Goal: Task Accomplishment & Management: Use online tool/utility

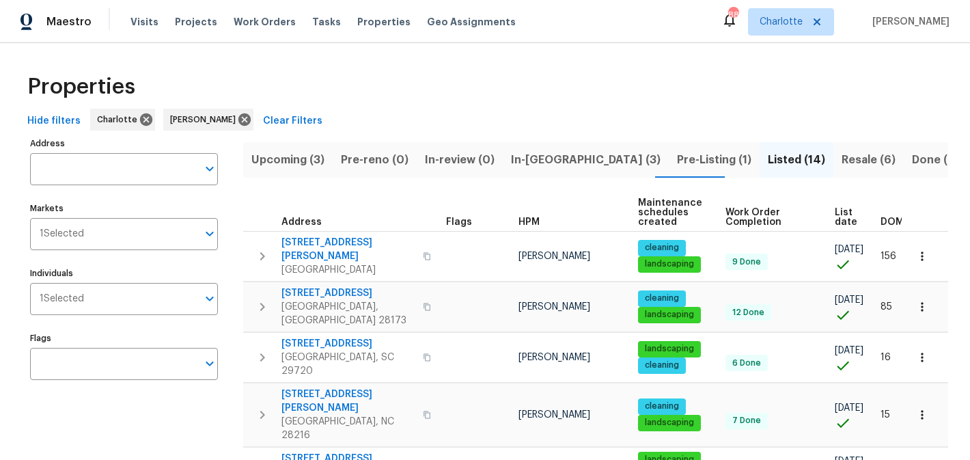
click at [296, 162] on span "Upcoming (3)" at bounding box center [287, 159] width 73 height 19
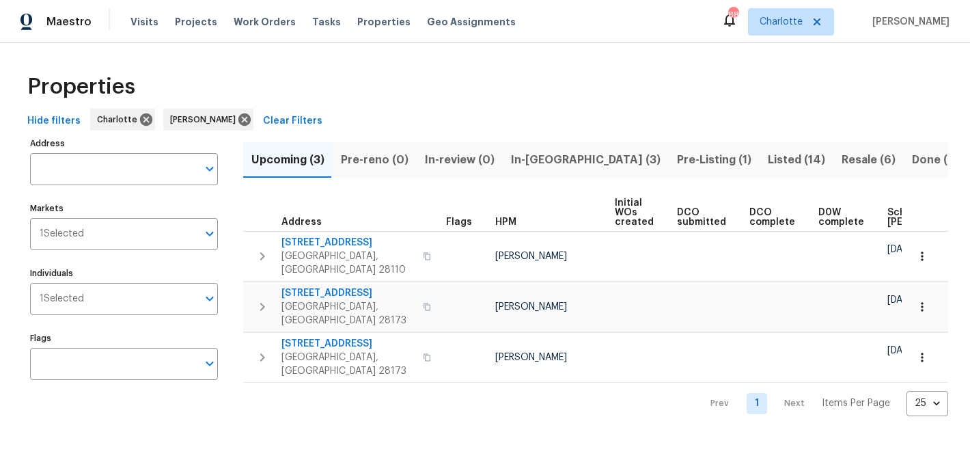
click at [564, 154] on button "In-reno (3)" at bounding box center [586, 160] width 166 height 36
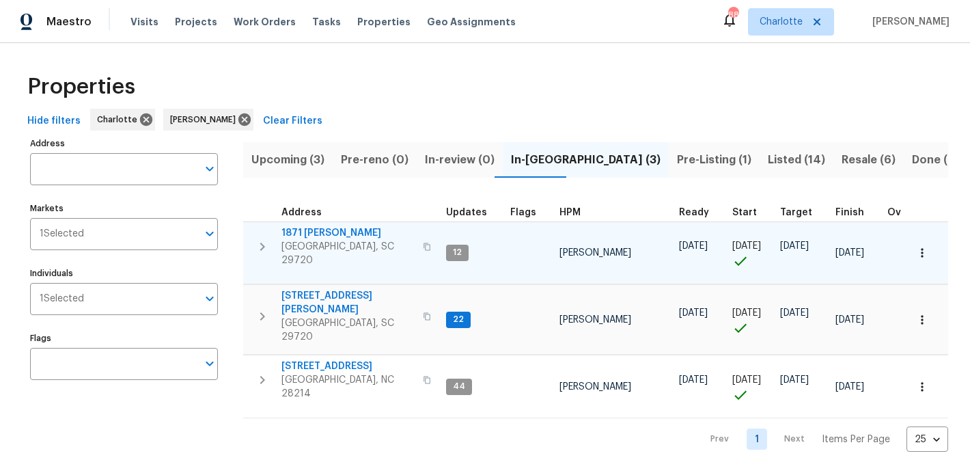
click at [297, 236] on span "1871 Tara Trl" at bounding box center [348, 233] width 133 height 14
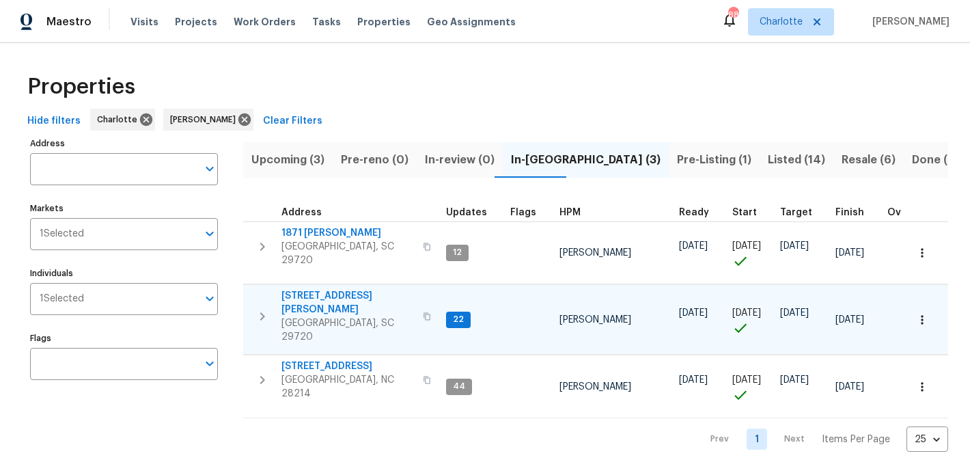
click at [319, 289] on span "2744 Lyndell Way" at bounding box center [348, 302] width 133 height 27
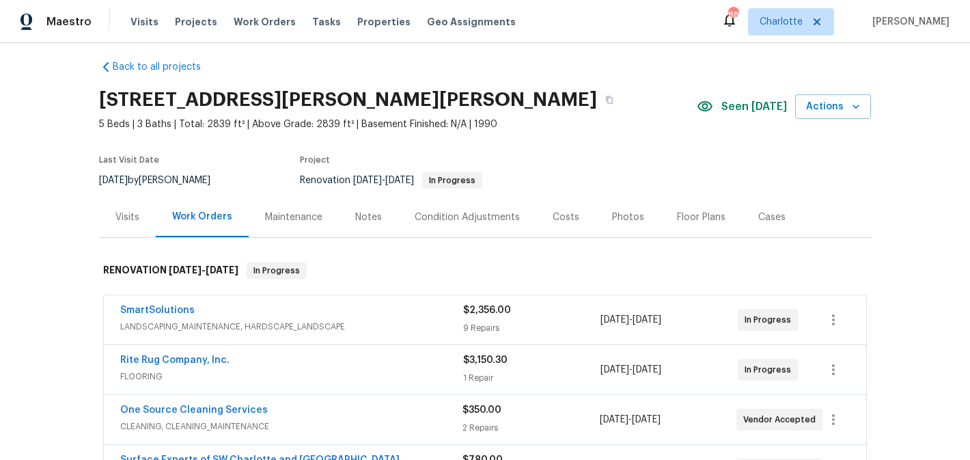
scroll to position [6, 0]
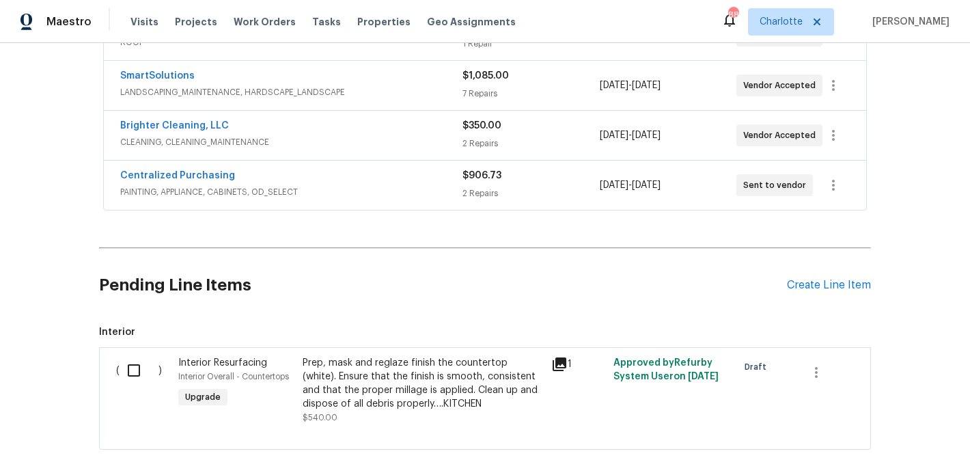
scroll to position [504, 0]
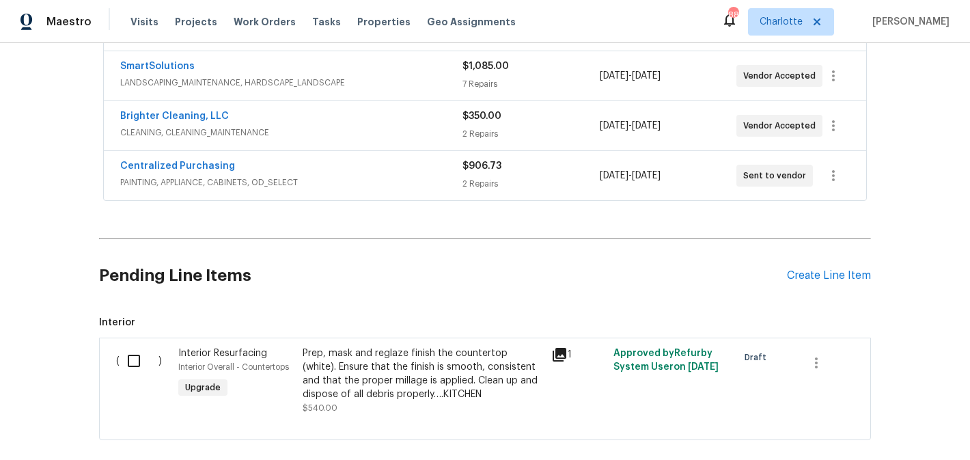
click at [135, 361] on input "checkbox" at bounding box center [139, 360] width 39 height 29
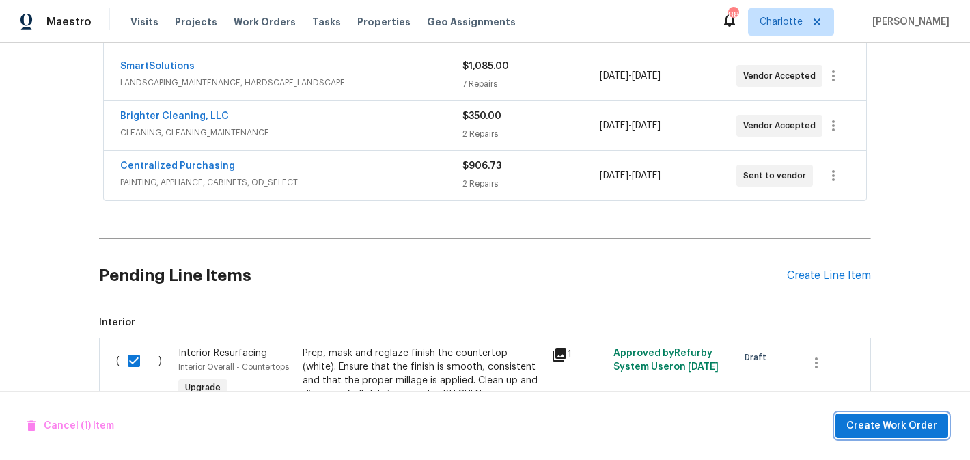
click at [926, 422] on span "Create Work Order" at bounding box center [892, 426] width 91 height 17
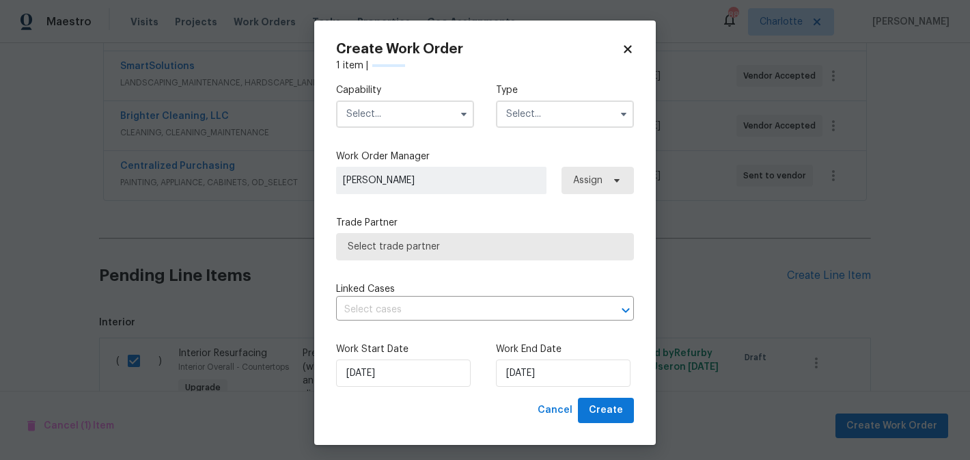
checkbox input "false"
click at [427, 108] on input "text" at bounding box center [405, 113] width 138 height 27
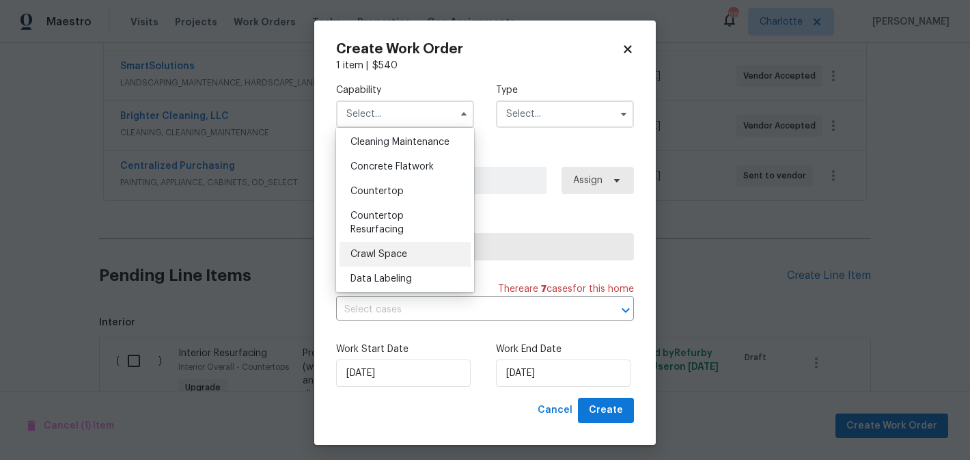
scroll to position [224, 0]
click at [433, 209] on div "Countertop Resurfacing" at bounding box center [405, 221] width 131 height 38
type input "Countertop Resurfacing"
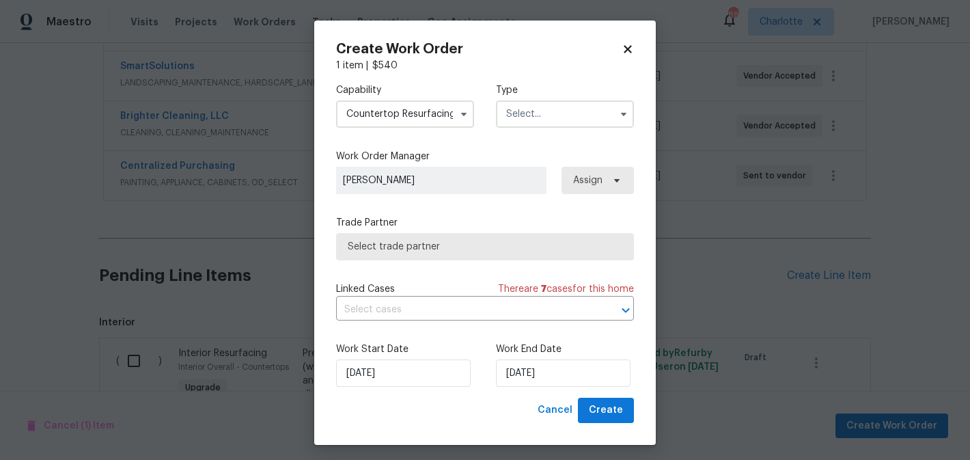
click at [559, 96] on label "Type" at bounding box center [565, 90] width 138 height 14
click at [566, 113] on input "text" at bounding box center [565, 113] width 138 height 27
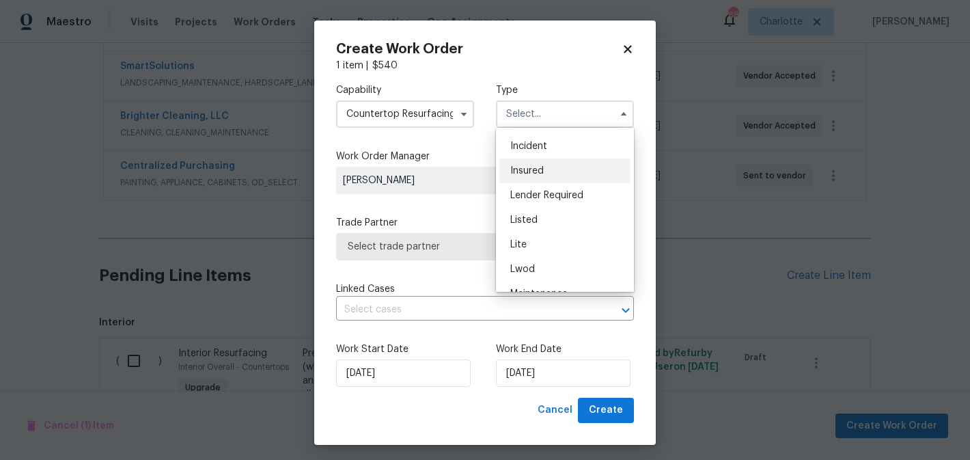
scroll to position [310, 0]
click at [543, 171] on div "Renovation" at bounding box center [565, 177] width 131 height 25
type input "Renovation"
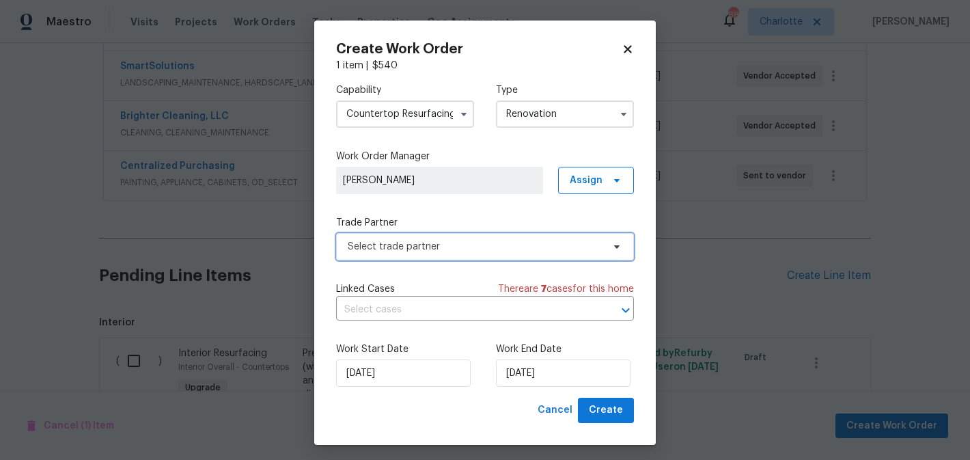
click at [465, 251] on span "Select trade partner" at bounding box center [475, 247] width 255 height 14
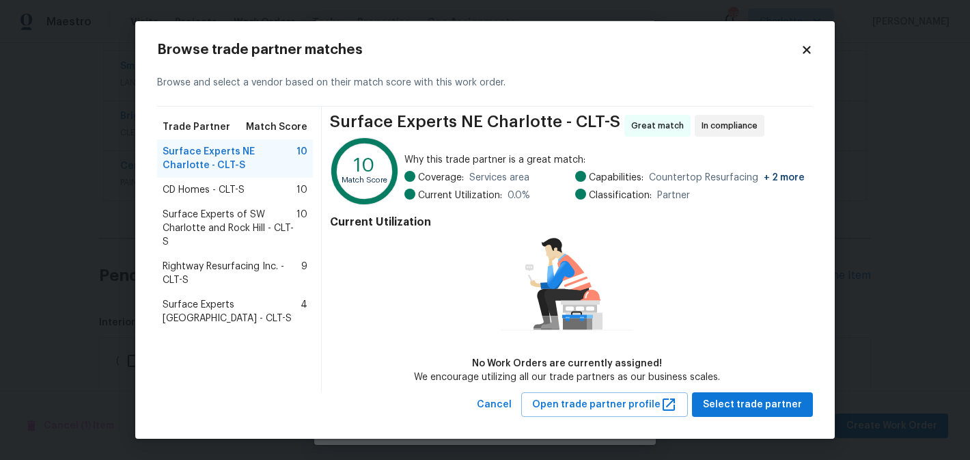
click at [251, 266] on span "Rightway Resurfacing Inc. - CLT-S" at bounding box center [232, 273] width 139 height 27
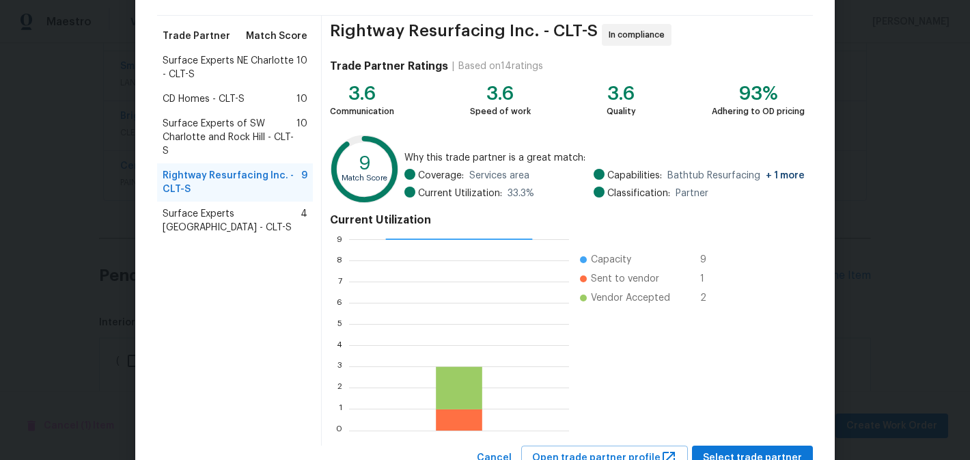
scroll to position [143, 0]
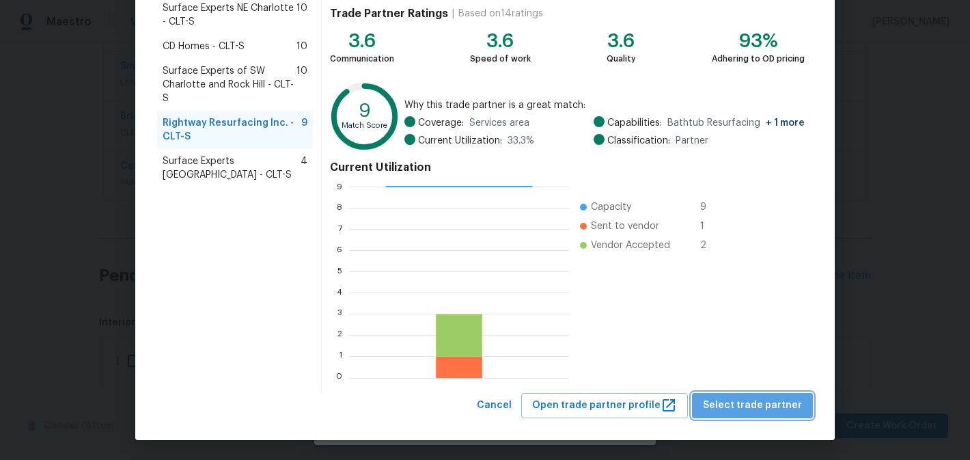
click at [787, 397] on span "Select trade partner" at bounding box center [752, 405] width 99 height 17
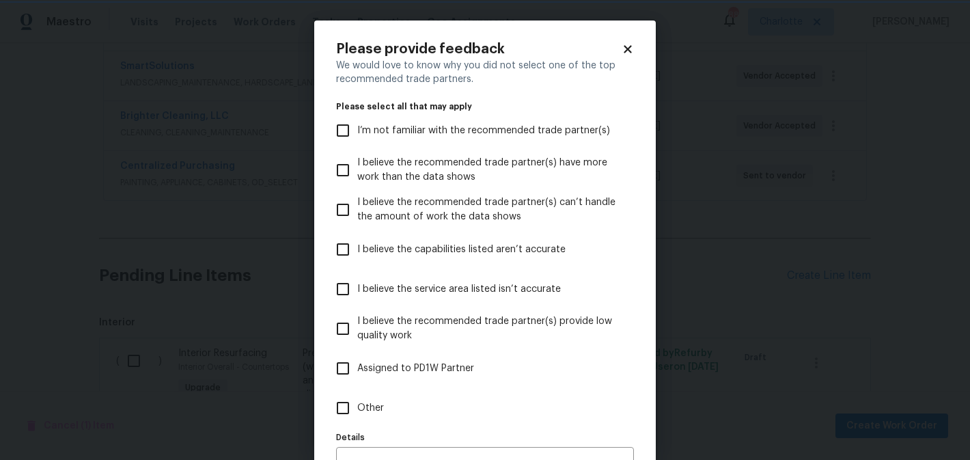
scroll to position [0, 0]
click at [381, 396] on label "Other" at bounding box center [476, 408] width 295 height 40
click at [357, 396] on input "Other" at bounding box center [343, 408] width 29 height 29
checkbox input "true"
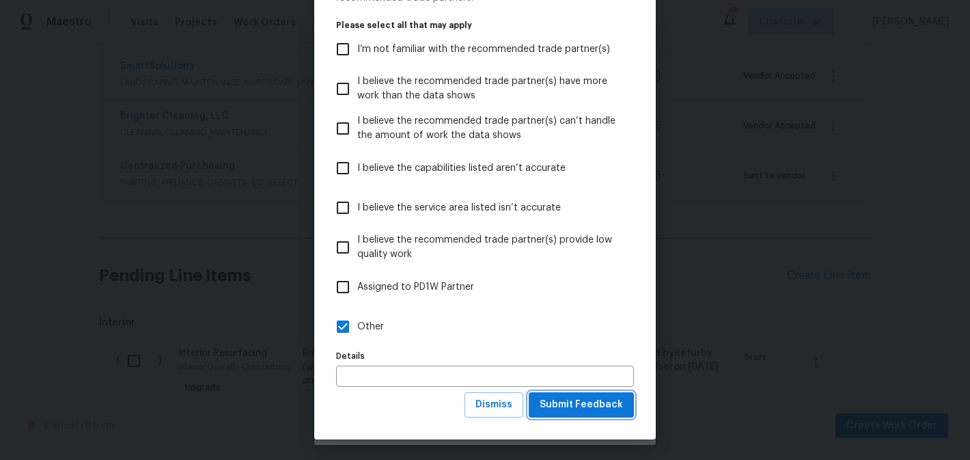
click at [600, 407] on span "Submit Feedback" at bounding box center [581, 404] width 83 height 17
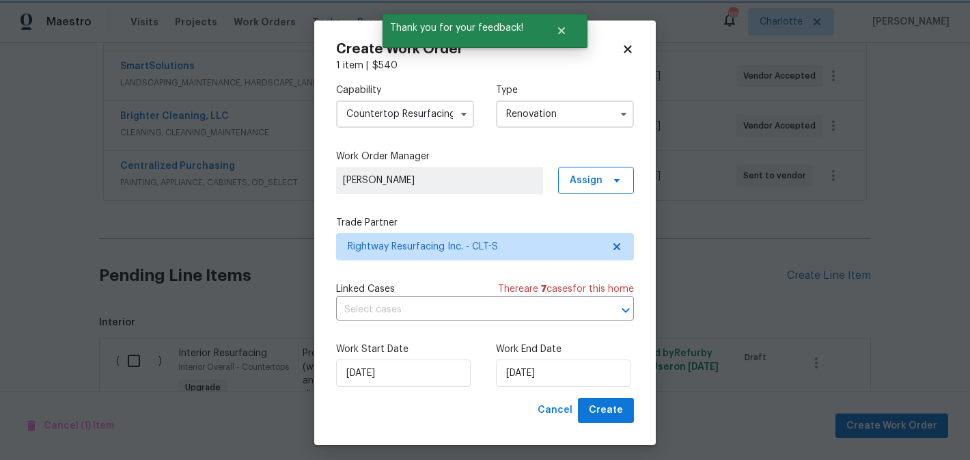
scroll to position [0, 0]
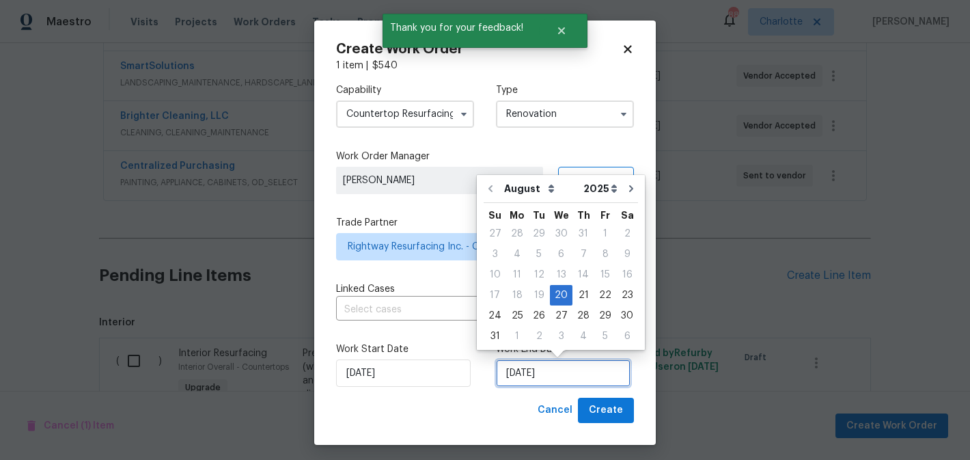
click at [572, 383] on input "[DATE]" at bounding box center [563, 372] width 135 height 27
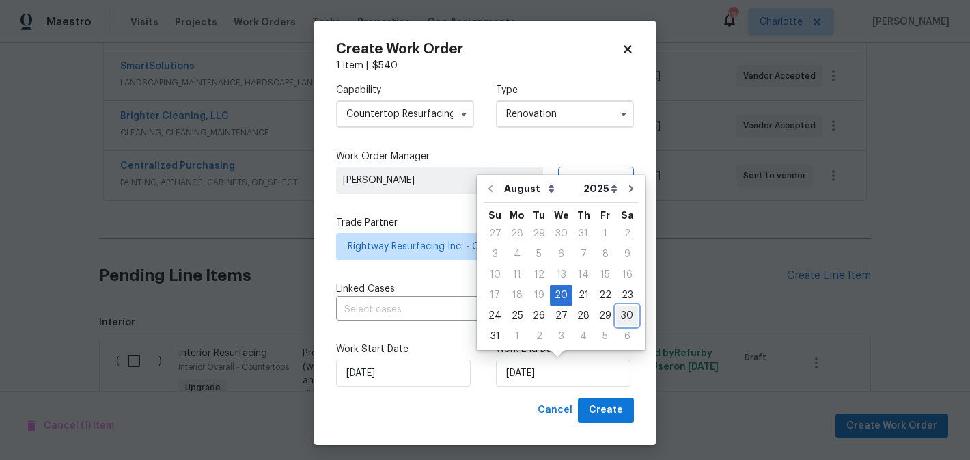
click at [616, 318] on div "30" at bounding box center [627, 315] width 22 height 19
type input "8/30/2025"
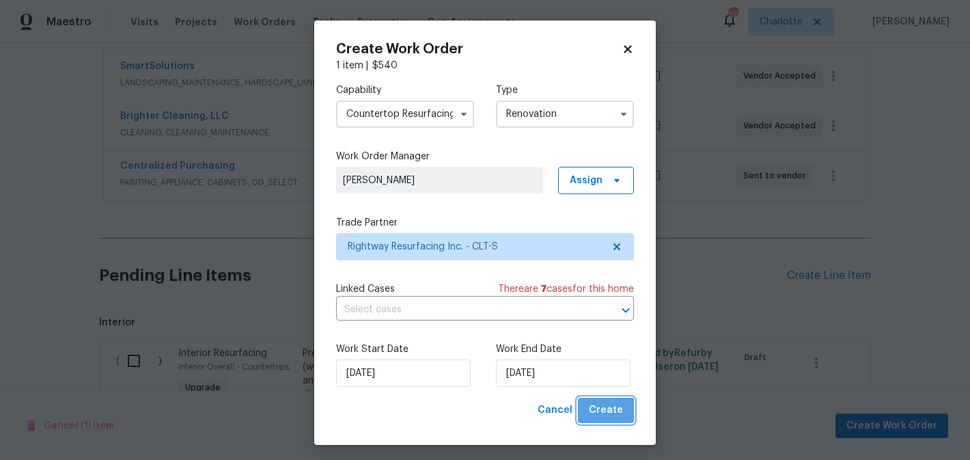
click at [606, 420] on button "Create" at bounding box center [606, 410] width 56 height 25
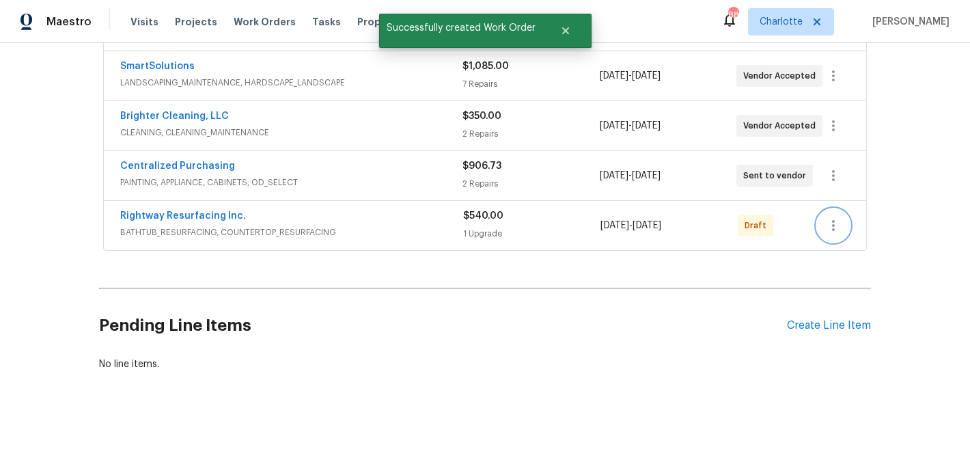
click at [829, 220] on icon "button" at bounding box center [833, 225] width 16 height 16
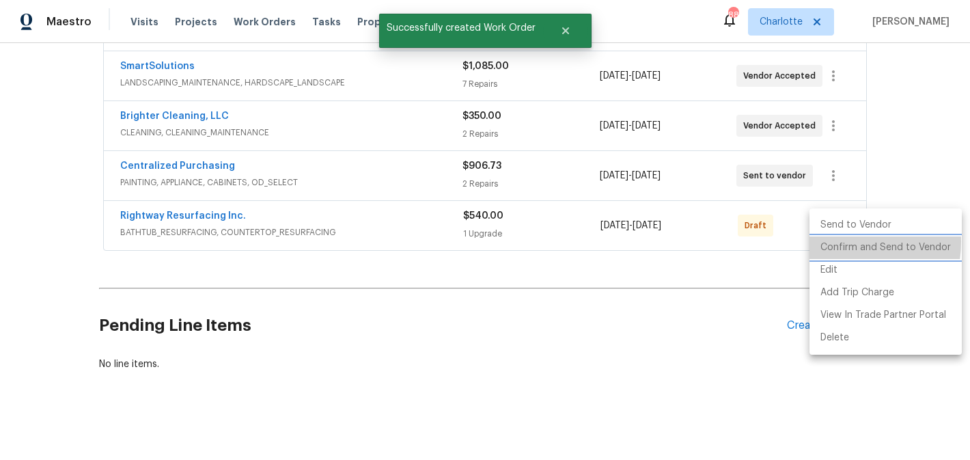
click at [838, 242] on li "Confirm and Send to Vendor" at bounding box center [886, 247] width 152 height 23
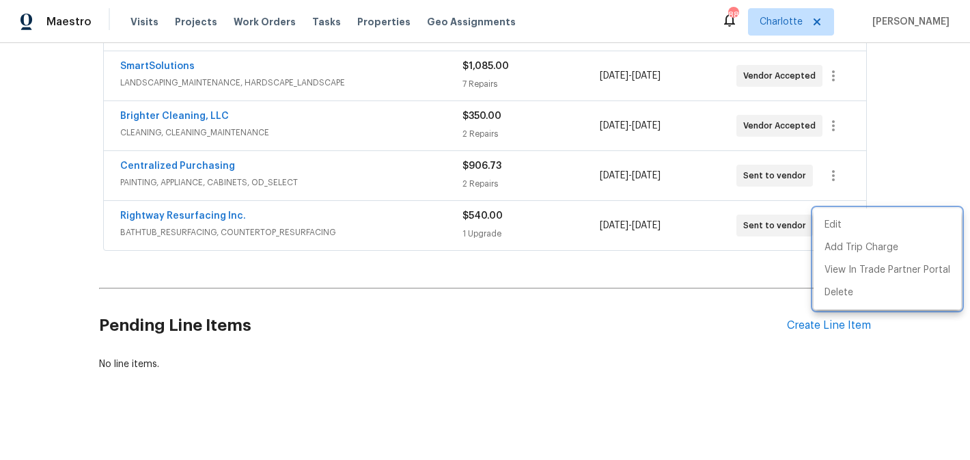
click at [905, 107] on div at bounding box center [485, 230] width 970 height 460
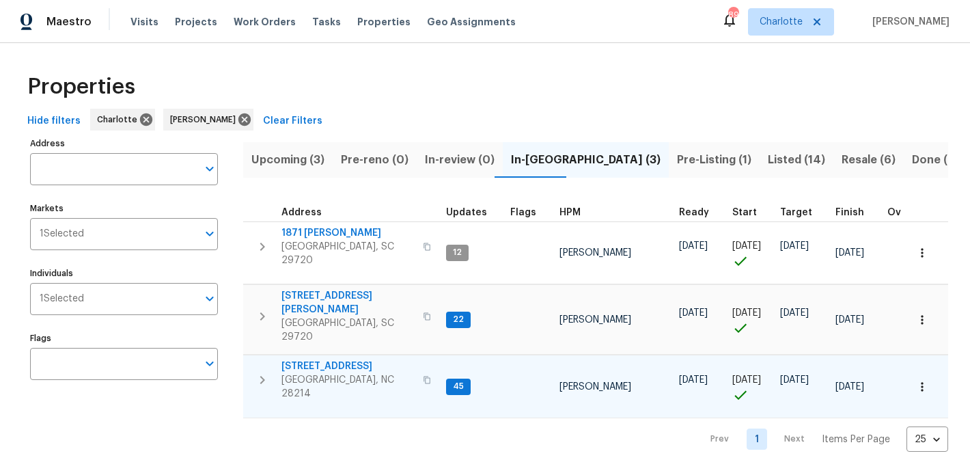
click at [318, 359] on span "505 Old Vine Ct" at bounding box center [348, 366] width 133 height 14
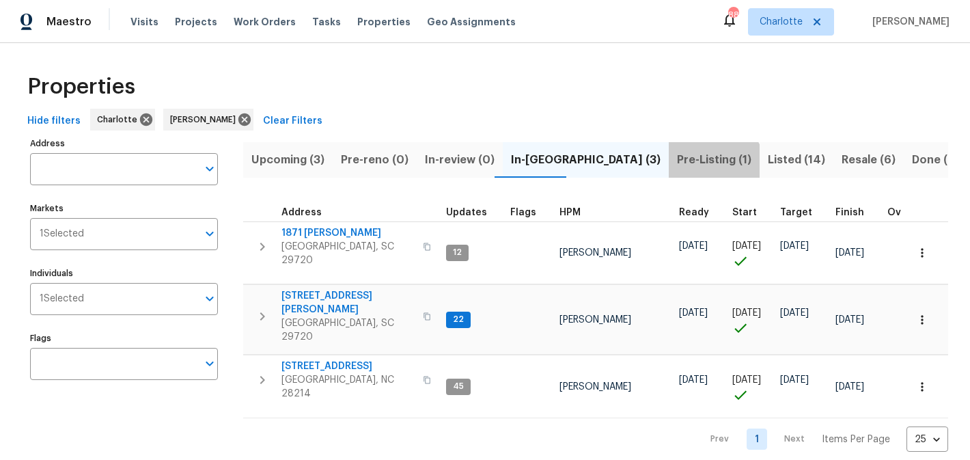
click at [669, 170] on button "Pre-Listing (1)" at bounding box center [714, 160] width 91 height 36
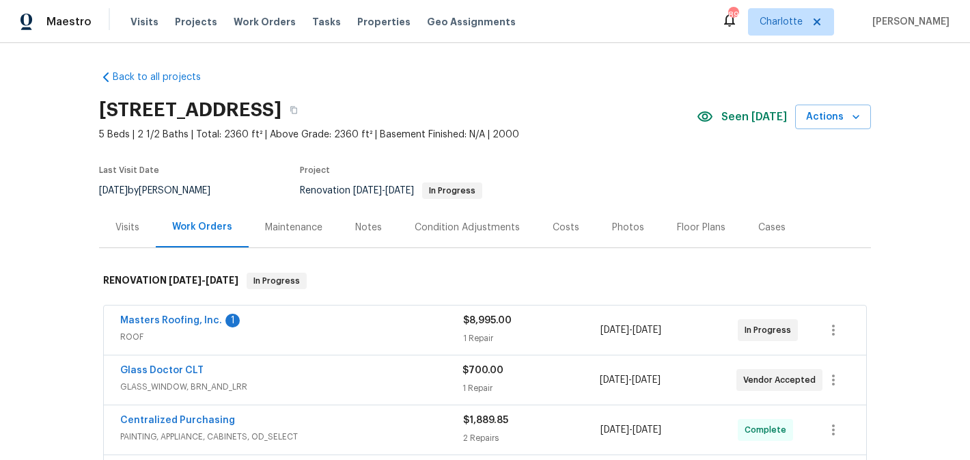
click at [185, 326] on span "Masters Roofing, Inc." at bounding box center [171, 321] width 102 height 14
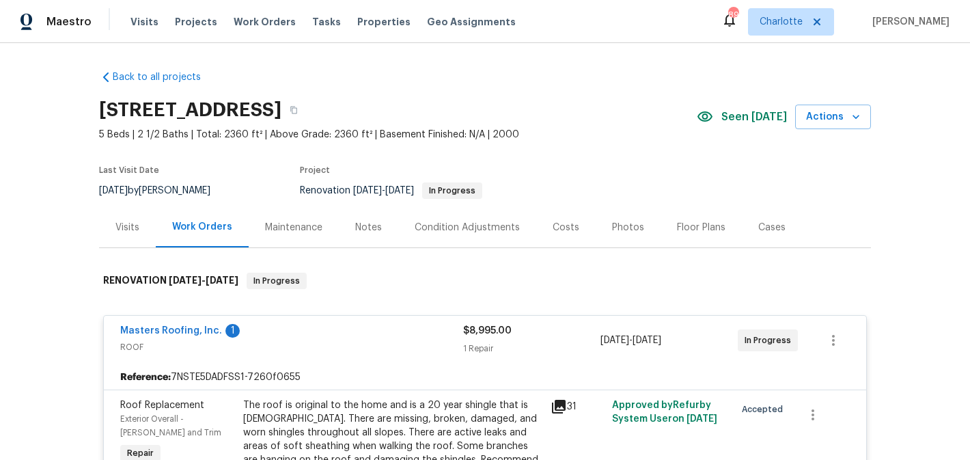
click at [188, 336] on span "Masters Roofing, Inc." at bounding box center [171, 331] width 102 height 14
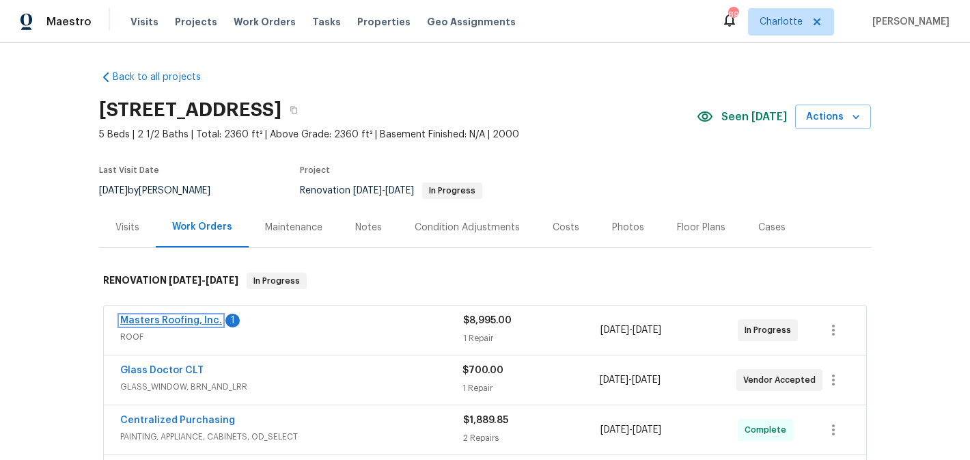
click at [165, 319] on link "Masters Roofing, Inc." at bounding box center [171, 321] width 102 height 10
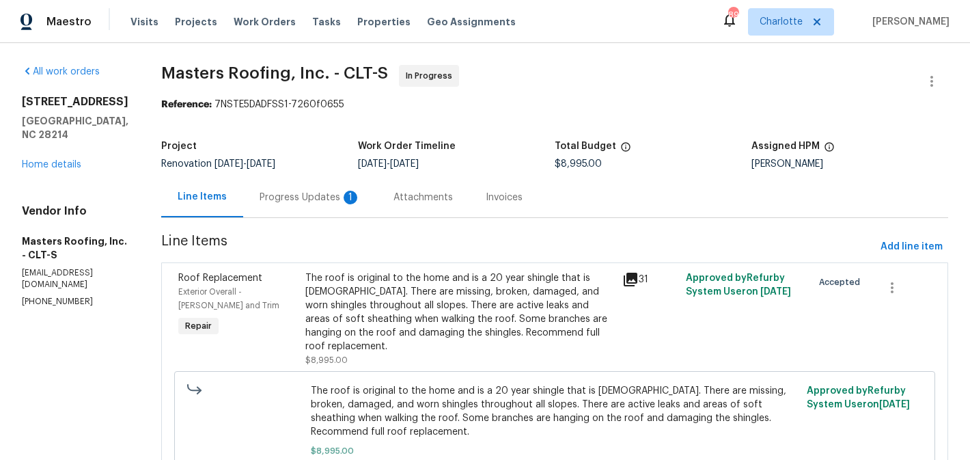
click at [316, 196] on div "Progress Updates 1" at bounding box center [310, 198] width 101 height 14
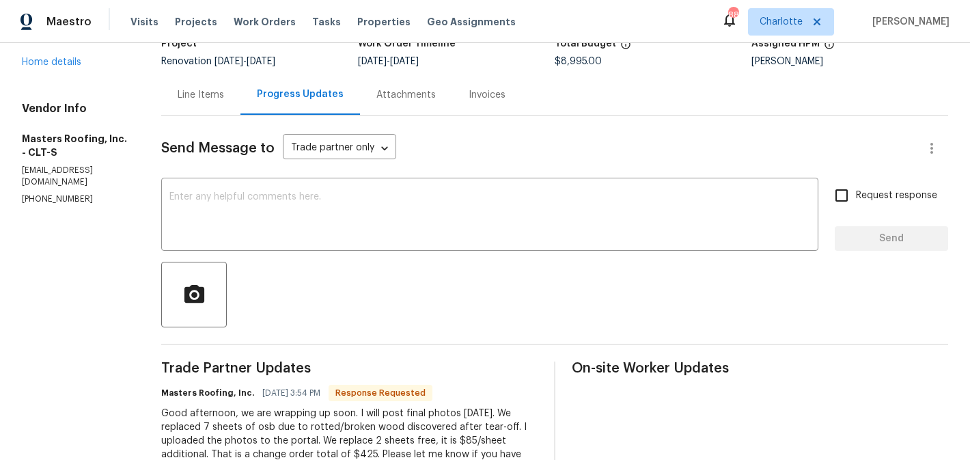
scroll to position [92, 0]
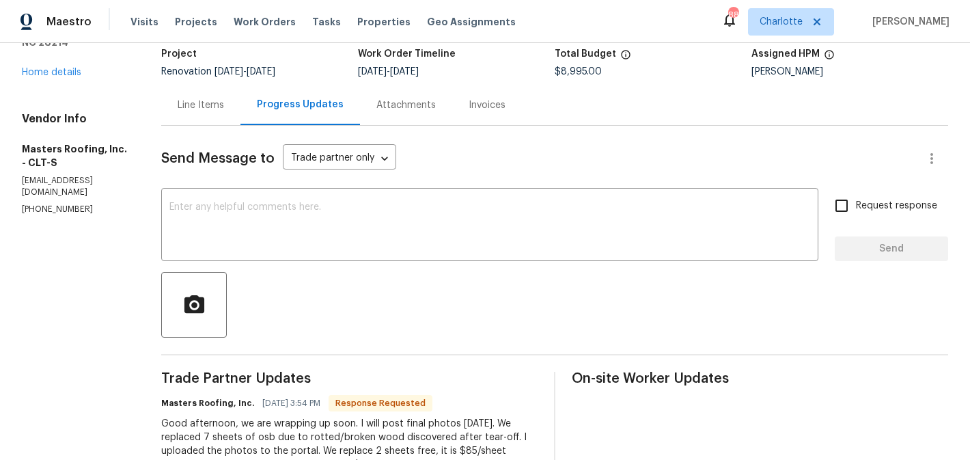
click at [202, 108] on div "Line Items" at bounding box center [201, 105] width 46 height 14
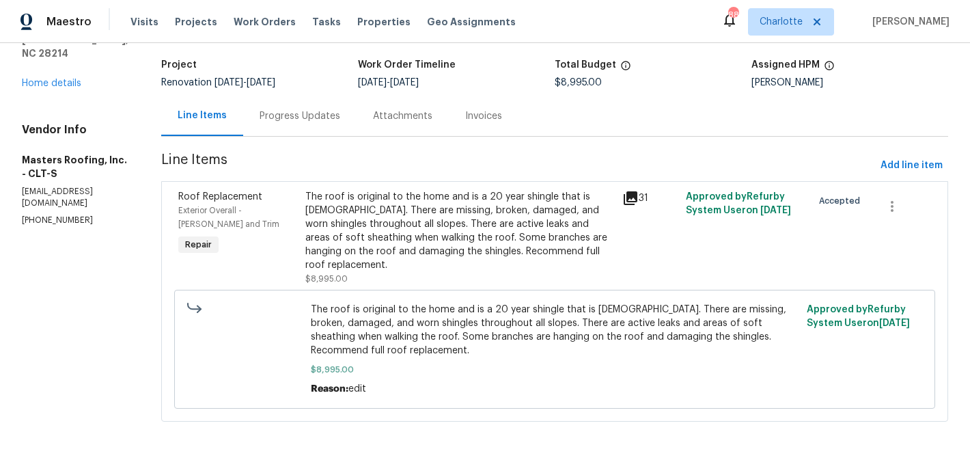
click at [474, 236] on div "The roof is original to the home and is a 20 year shingle that is [DEMOGRAPHIC_…" at bounding box center [459, 231] width 309 height 82
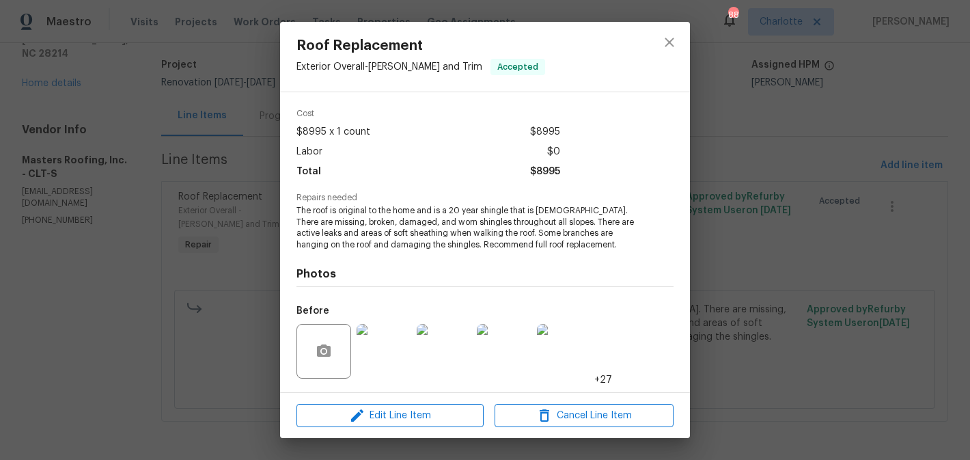
scroll to position [135, 0]
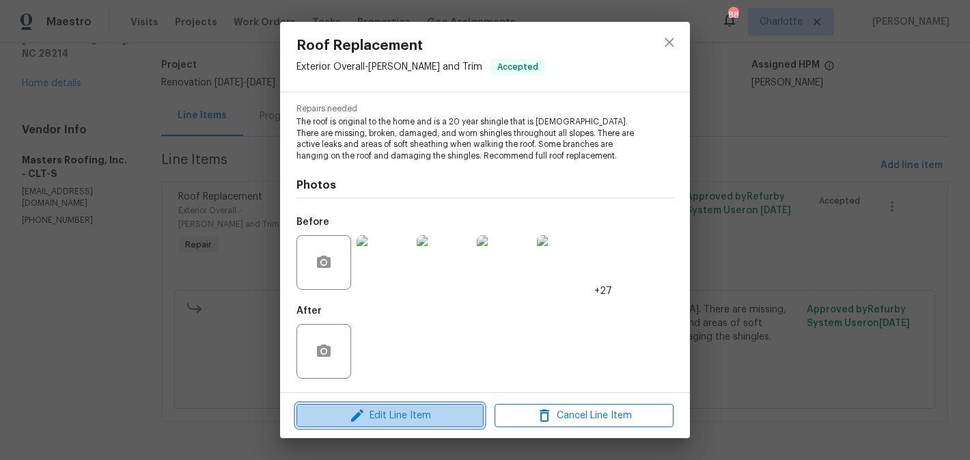
click at [431, 424] on button "Edit Line Item" at bounding box center [390, 416] width 187 height 24
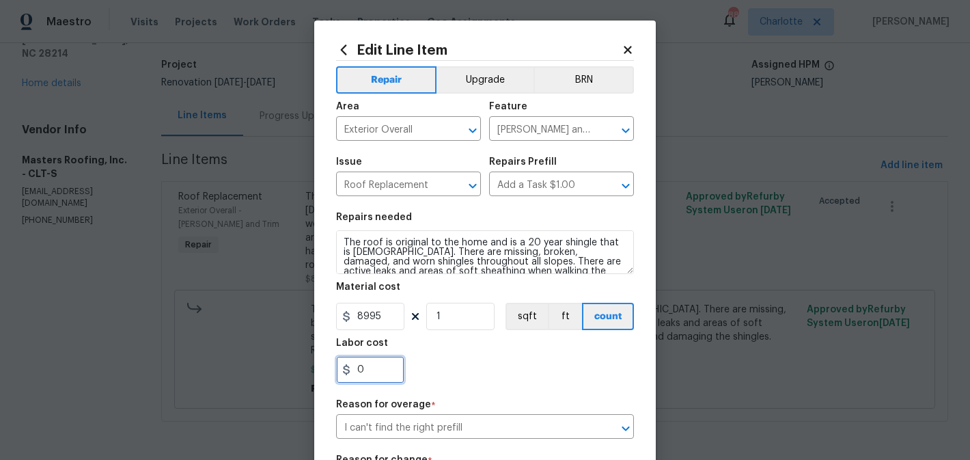
click at [384, 362] on input "0" at bounding box center [370, 369] width 68 height 27
type input "425"
click at [469, 371] on div "425" at bounding box center [485, 369] width 298 height 27
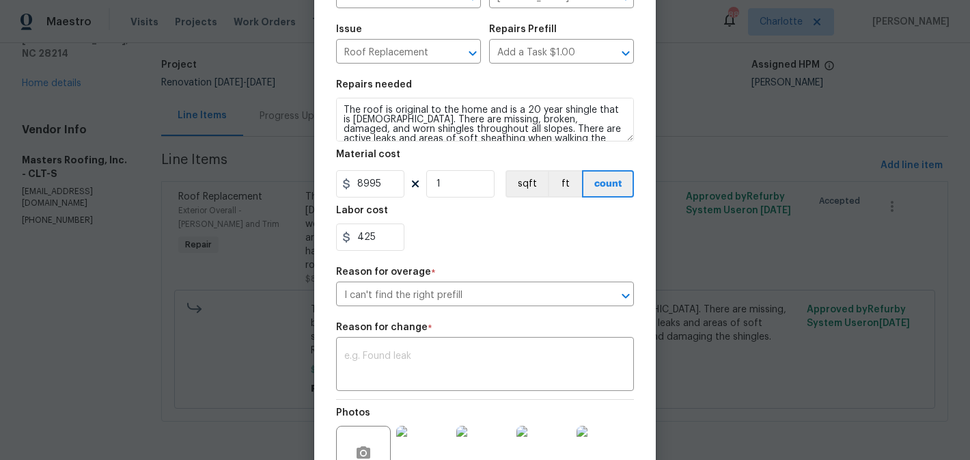
scroll to position [144, 0]
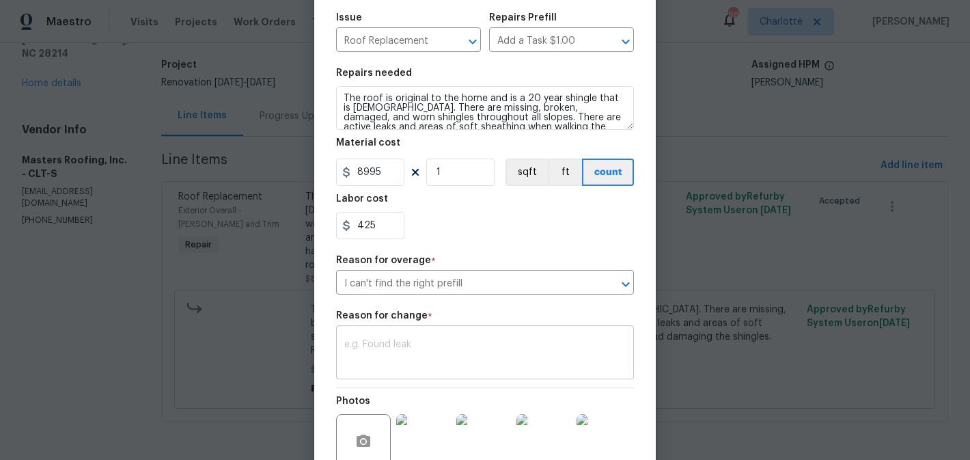
click at [447, 343] on textarea at bounding box center [485, 354] width 282 height 29
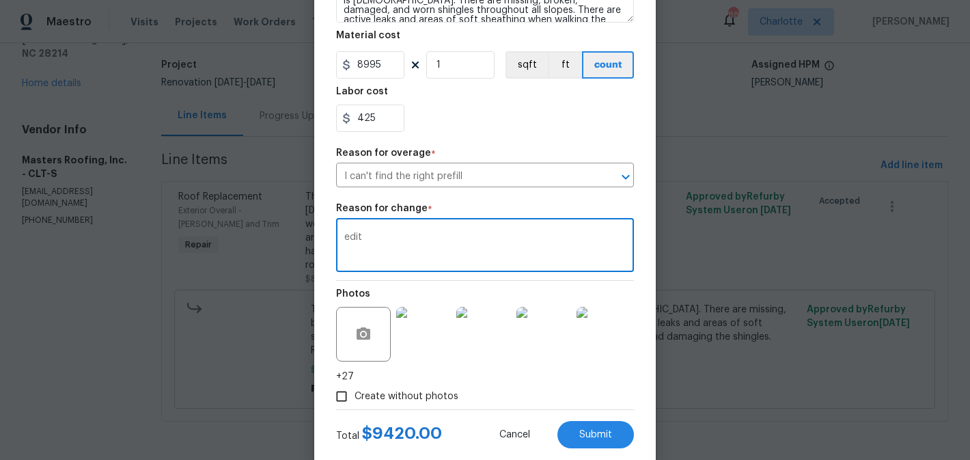
scroll to position [283, 0]
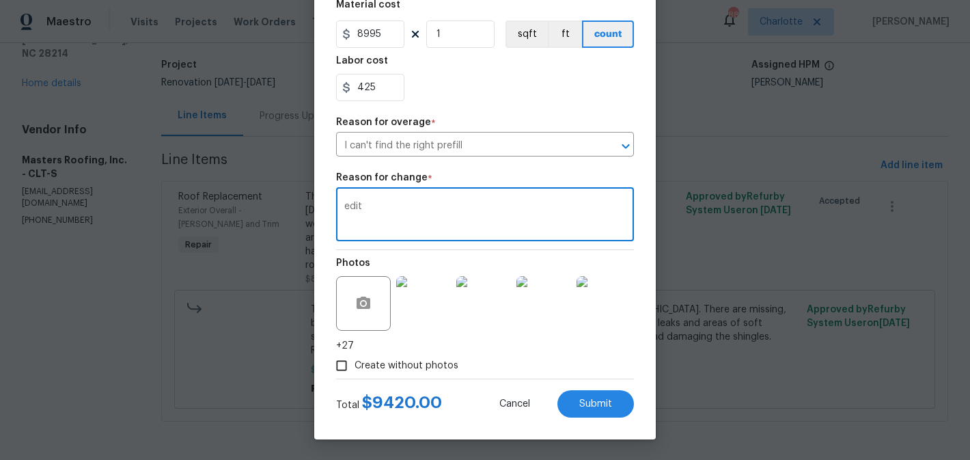
type textarea "edit"
click at [386, 362] on span "Create without photos" at bounding box center [407, 366] width 104 height 14
click at [355, 362] on input "Create without photos" at bounding box center [342, 366] width 26 height 26
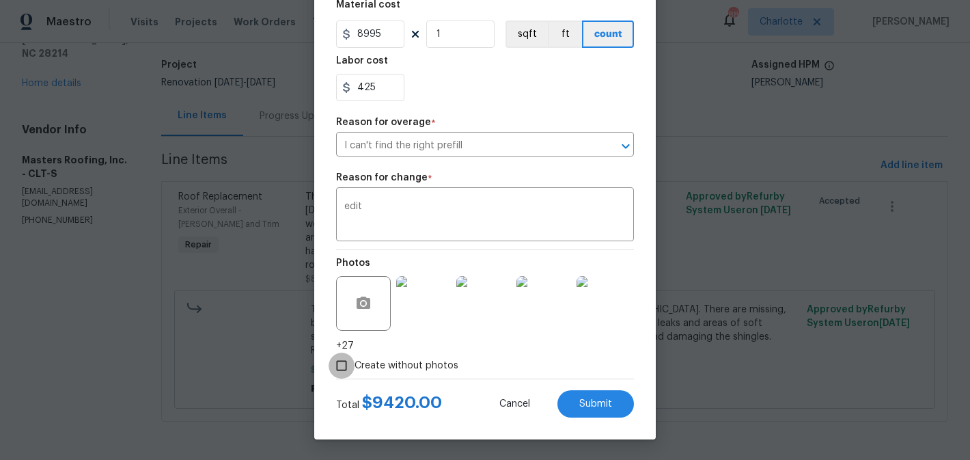
click at [349, 365] on input "Create without photos" at bounding box center [342, 366] width 26 height 26
checkbox input "false"
click at [576, 396] on button "Submit" at bounding box center [596, 403] width 77 height 27
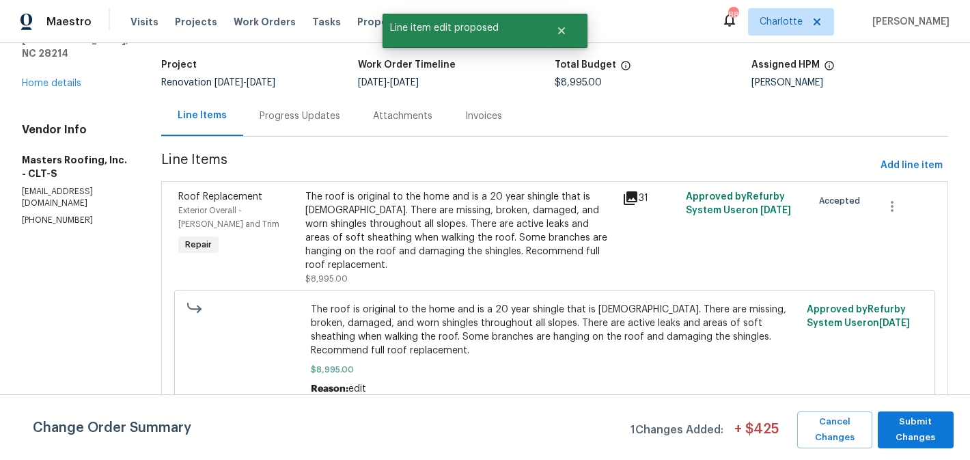
scroll to position [0, 0]
click at [912, 420] on span "Submit Changes" at bounding box center [916, 429] width 62 height 31
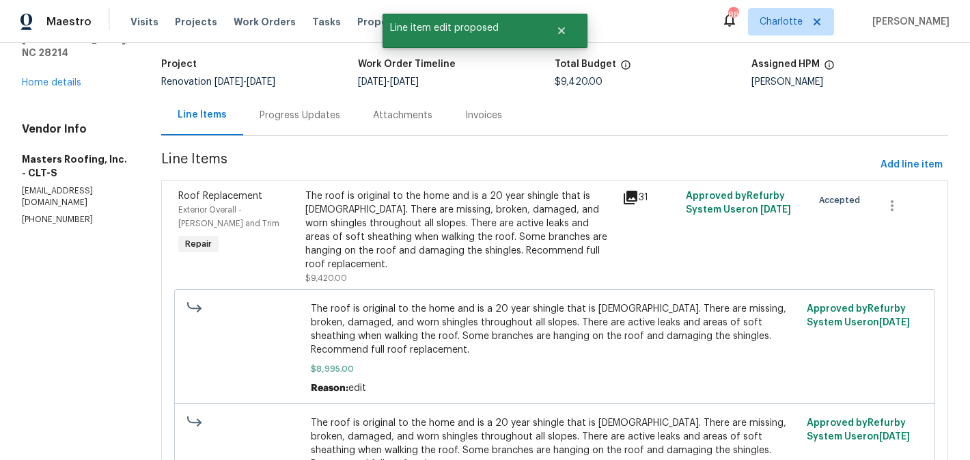
click at [303, 118] on div "Progress Updates" at bounding box center [300, 116] width 81 height 14
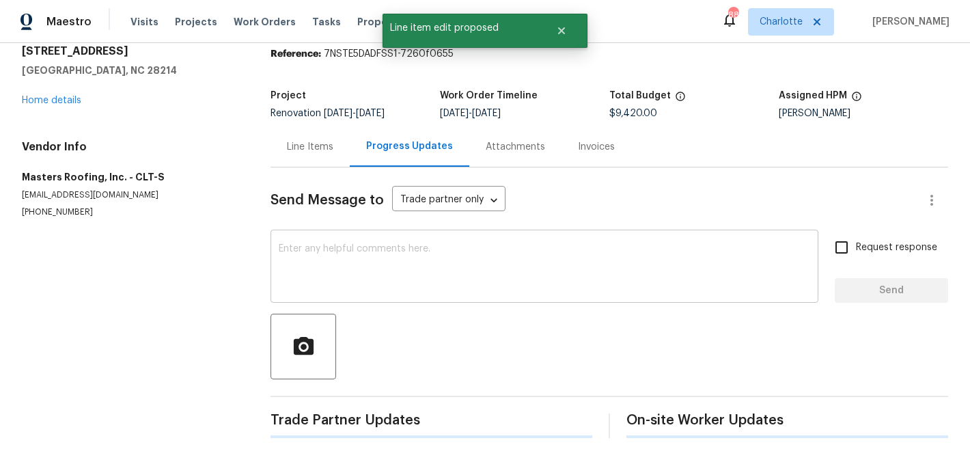
scroll to position [82, 0]
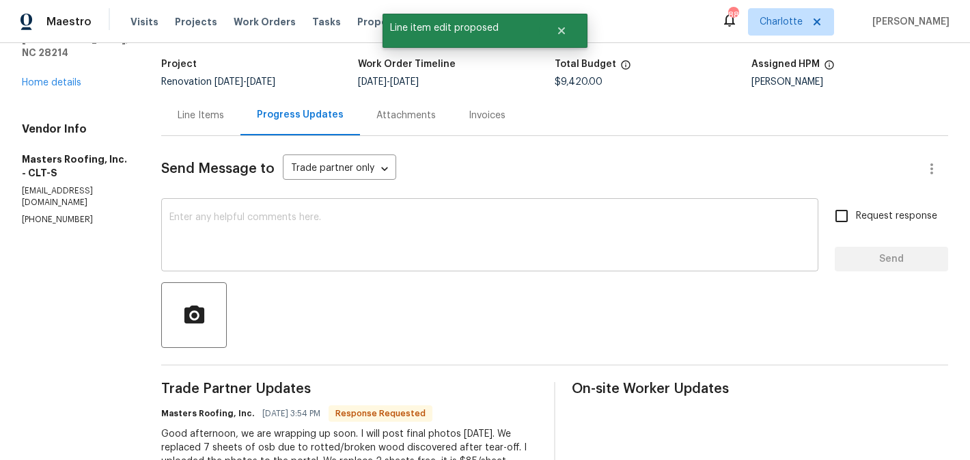
click at [383, 268] on div "x ​" at bounding box center [489, 237] width 657 height 70
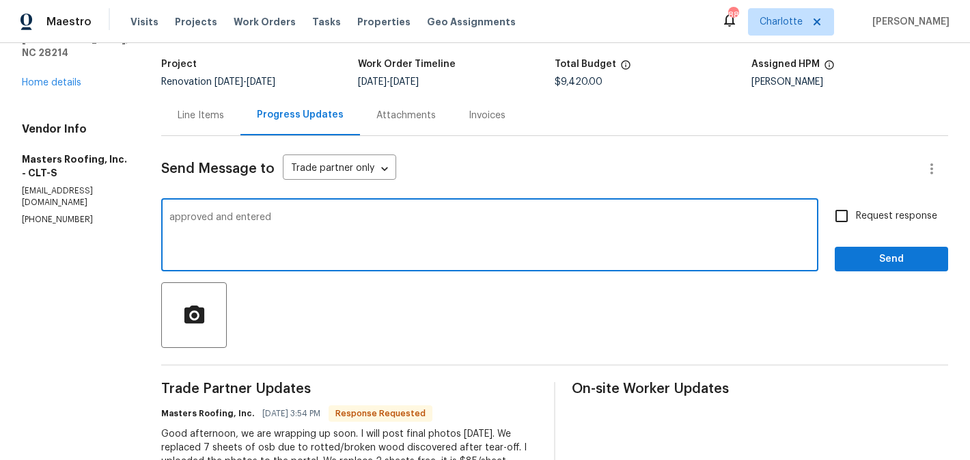
type textarea "approved and entered"
click at [906, 215] on span "Request response" at bounding box center [896, 216] width 81 height 14
click at [856, 215] on input "Request response" at bounding box center [842, 216] width 29 height 29
checkbox input "true"
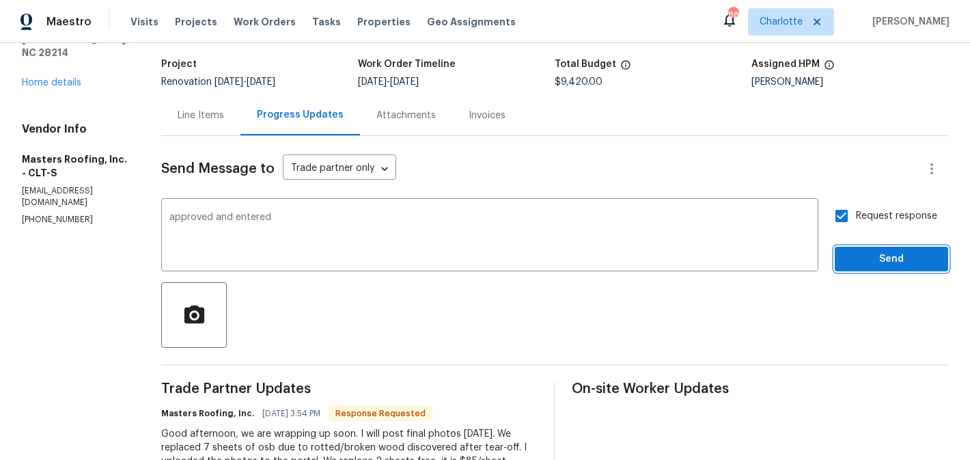
click at [903, 263] on span "Send" at bounding box center [892, 259] width 92 height 17
